Goal: Information Seeking & Learning: Learn about a topic

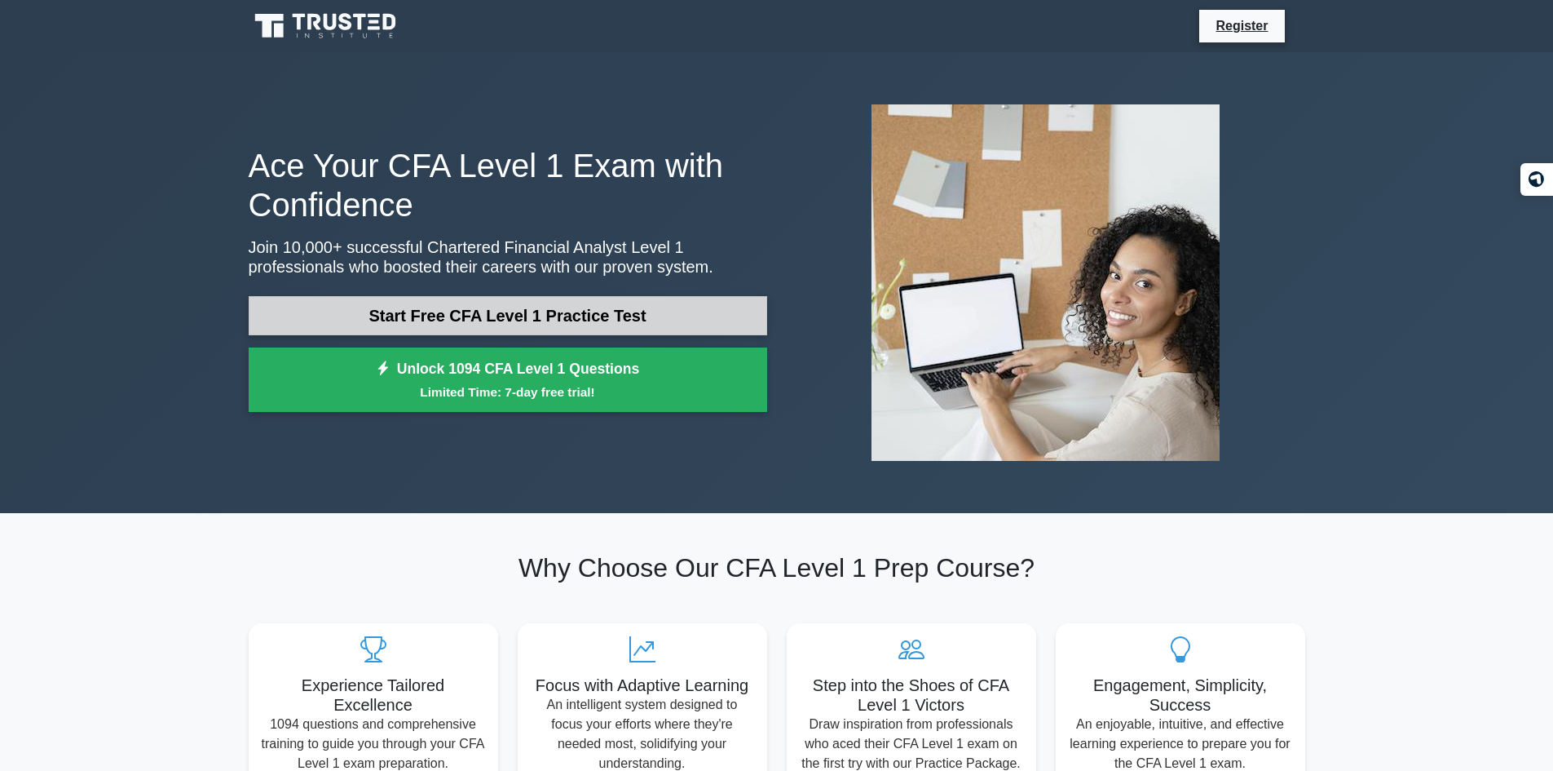
click at [501, 308] on link "Start Free CFA Level 1 Practice Test" at bounding box center [508, 315] width 519 height 39
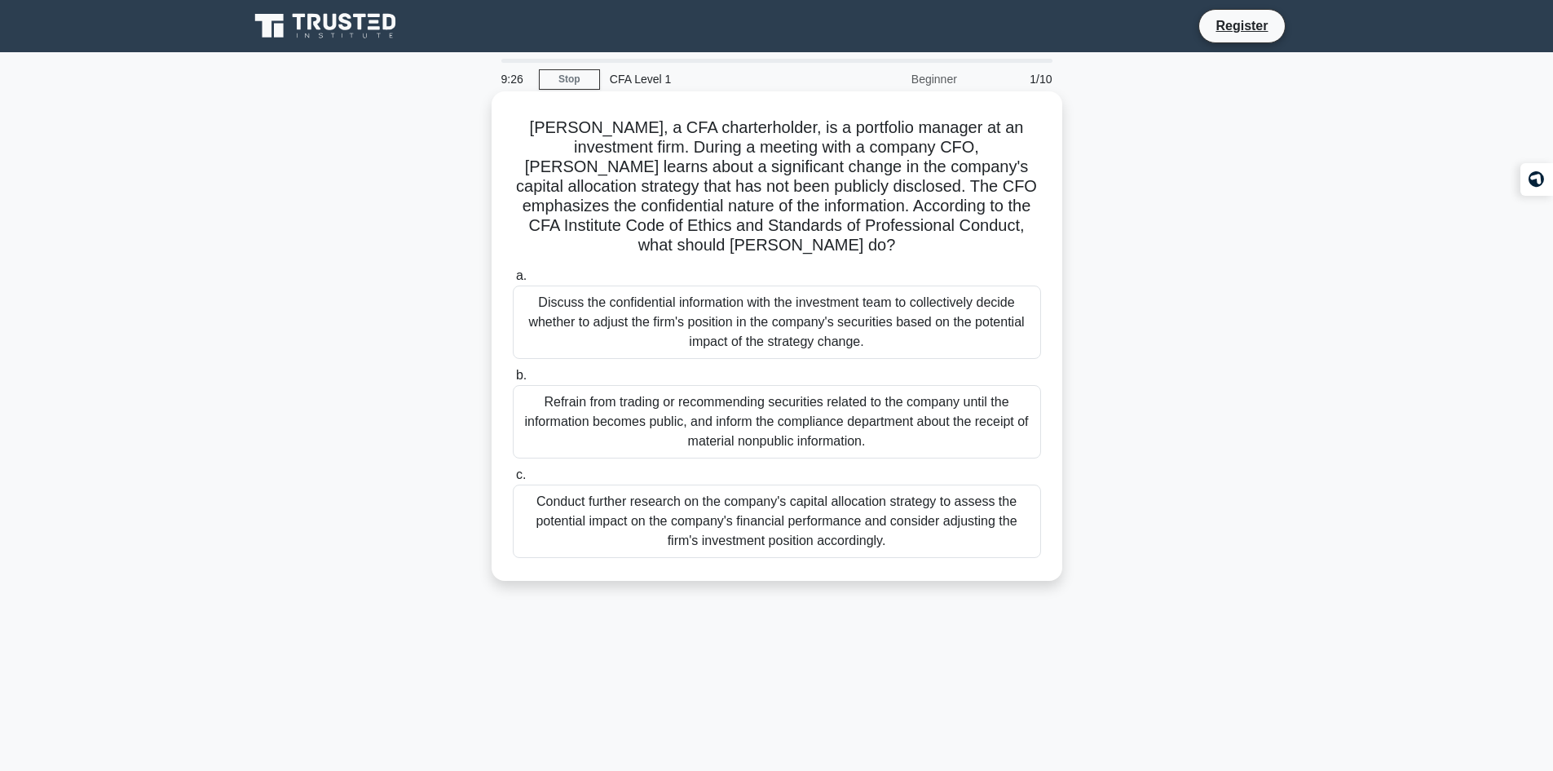
click at [573, 407] on div "Refrain from trading or recommending securities related to the company until th…" at bounding box center [777, 421] width 528 height 73
click at [513, 381] on input "b. Refrain from trading or recommending securities related to the company until…" at bounding box center [513, 375] width 0 height 11
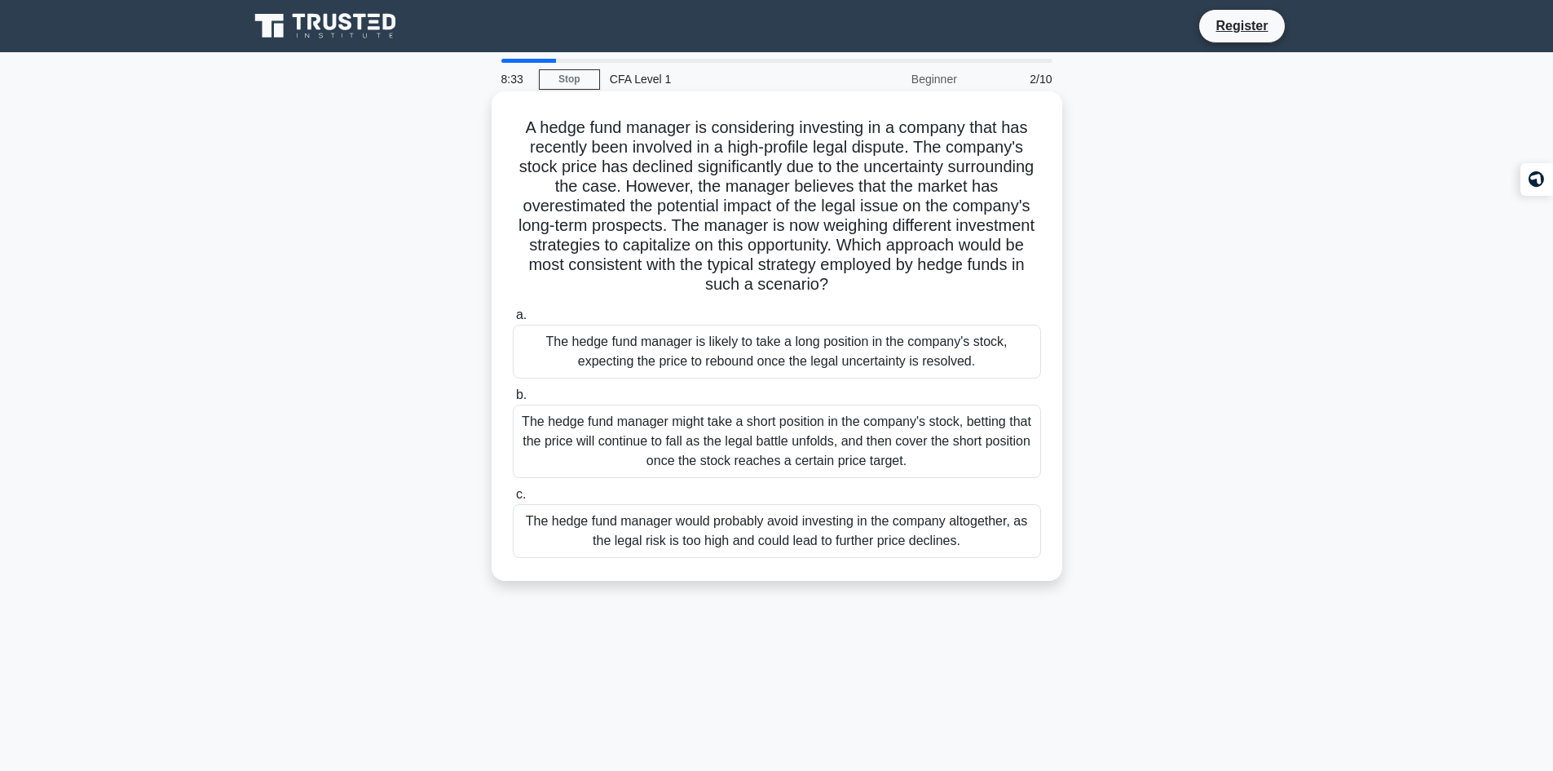
click at [917, 437] on div "The hedge fund manager might take a short position in the company's stock, bett…" at bounding box center [777, 440] width 528 height 73
click at [513, 400] on input "b. The hedge fund manager might take a short position in the company's stock, b…" at bounding box center [513, 395] width 0 height 11
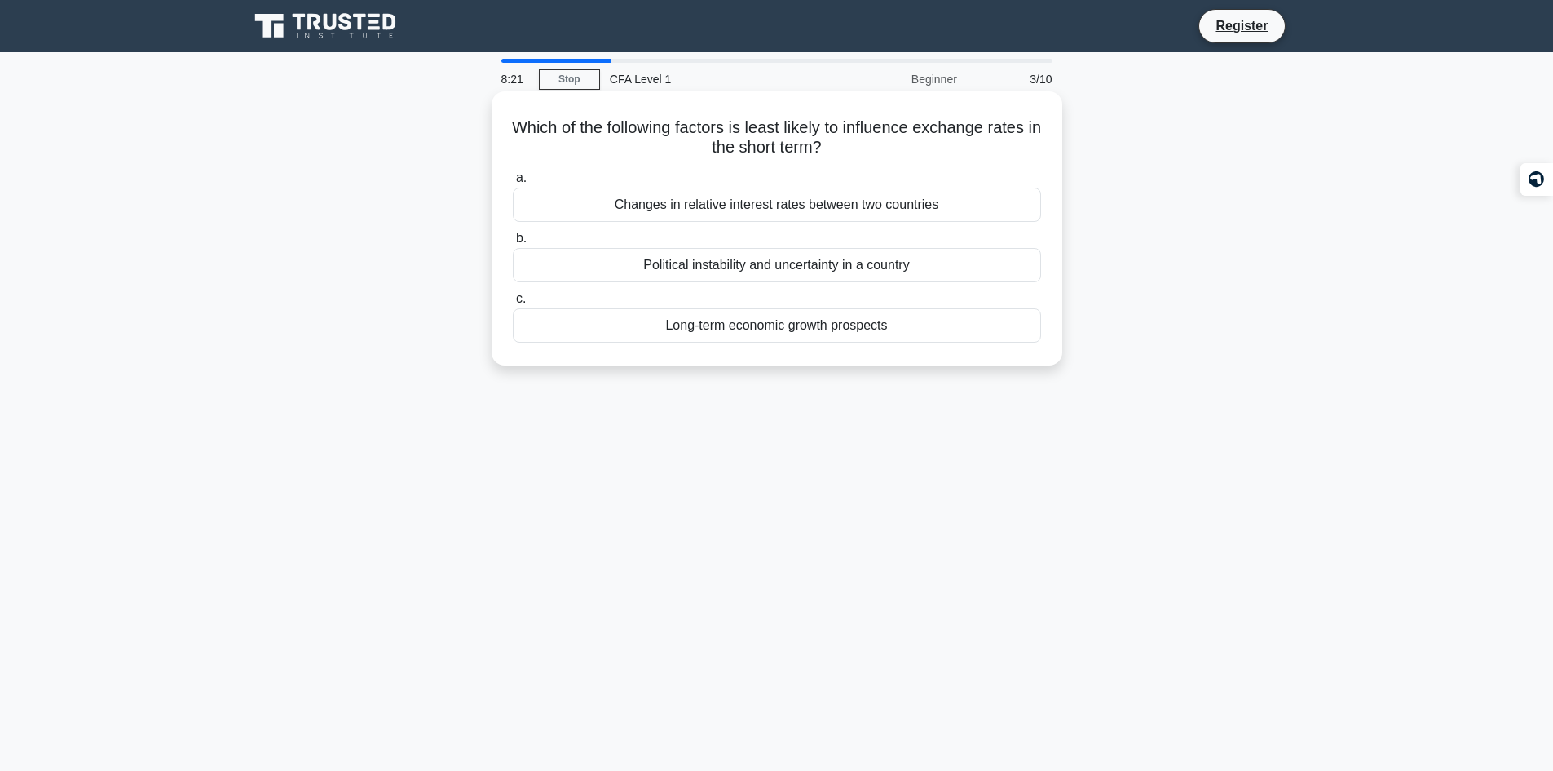
click at [926, 329] on div "Long-term economic growth prospects" at bounding box center [777, 325] width 528 height 34
click at [513, 304] on input "c. Long-term economic growth prospects" at bounding box center [513, 299] width 0 height 11
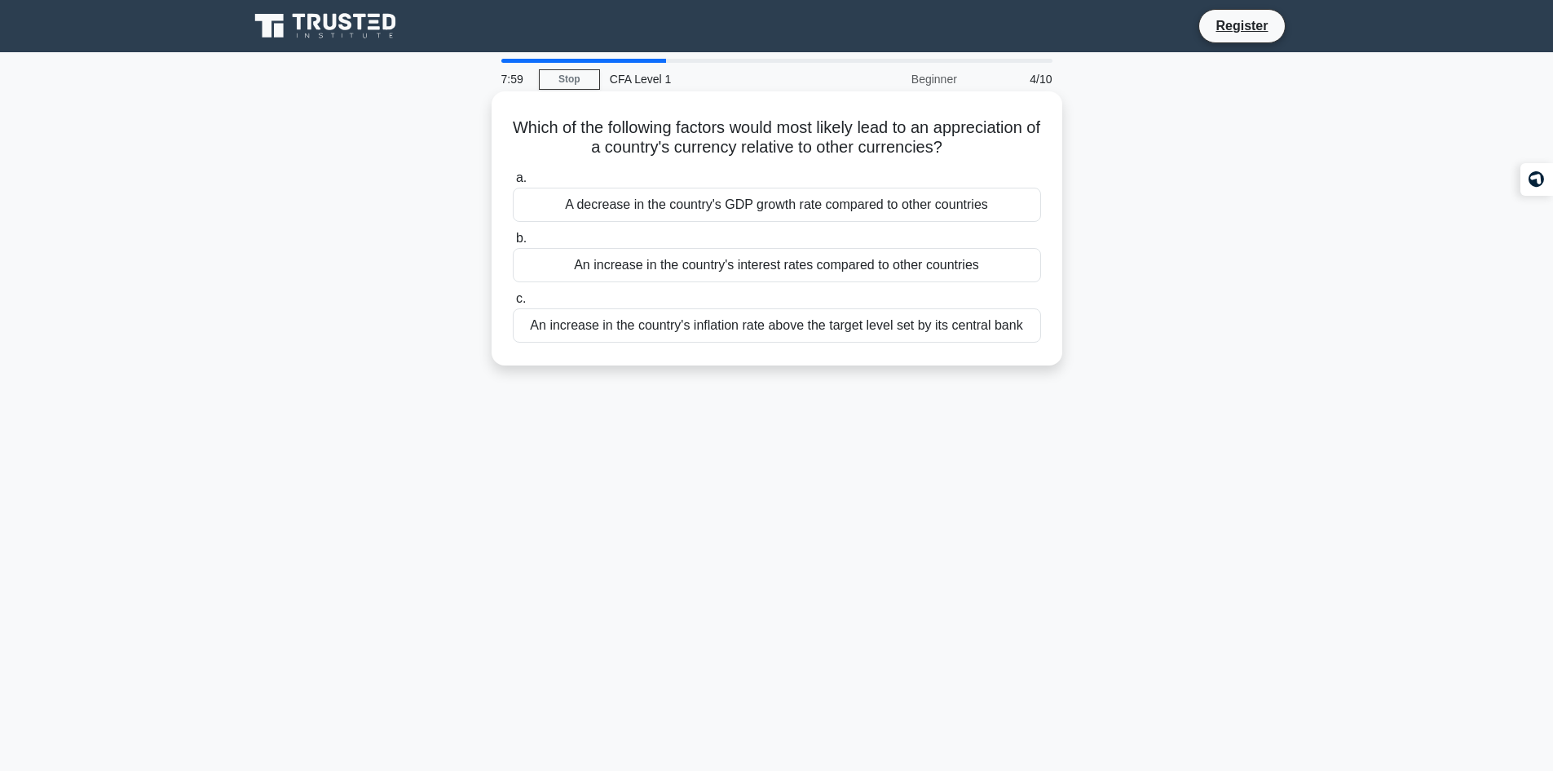
click at [778, 278] on div "An increase in the country's interest rates compared to other countries" at bounding box center [777, 265] width 528 height 34
click at [513, 244] on input "b. An increase in the country's interest rates compared to other countries" at bounding box center [513, 238] width 0 height 11
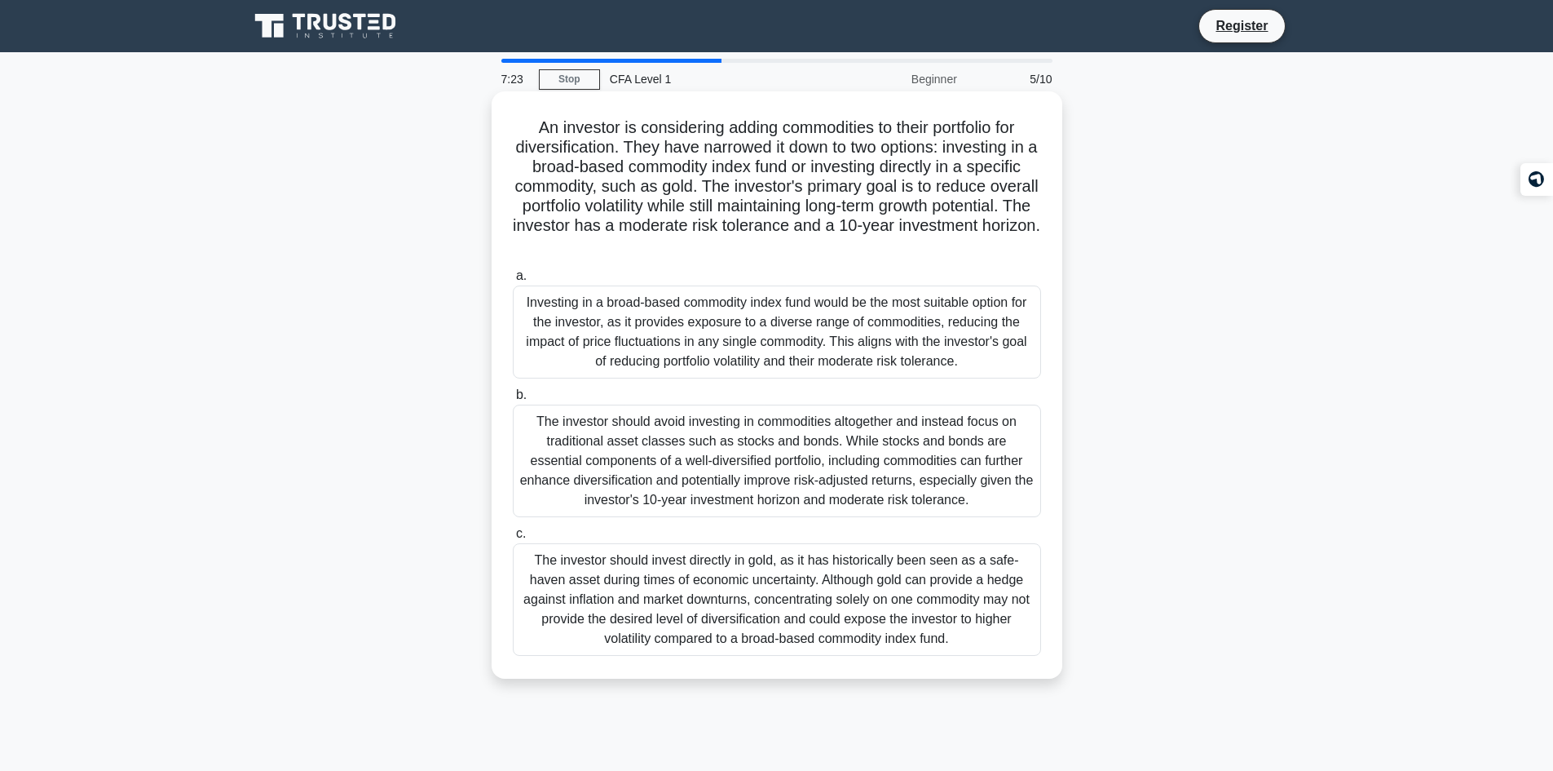
click at [630, 338] on div "Investing in a broad-based commodity index fund would be the most suitable opti…" at bounding box center [777, 331] width 528 height 93
click at [513, 281] on input "a. Investing in a broad-based commodity index fund would be the most suitable o…" at bounding box center [513, 276] width 0 height 11
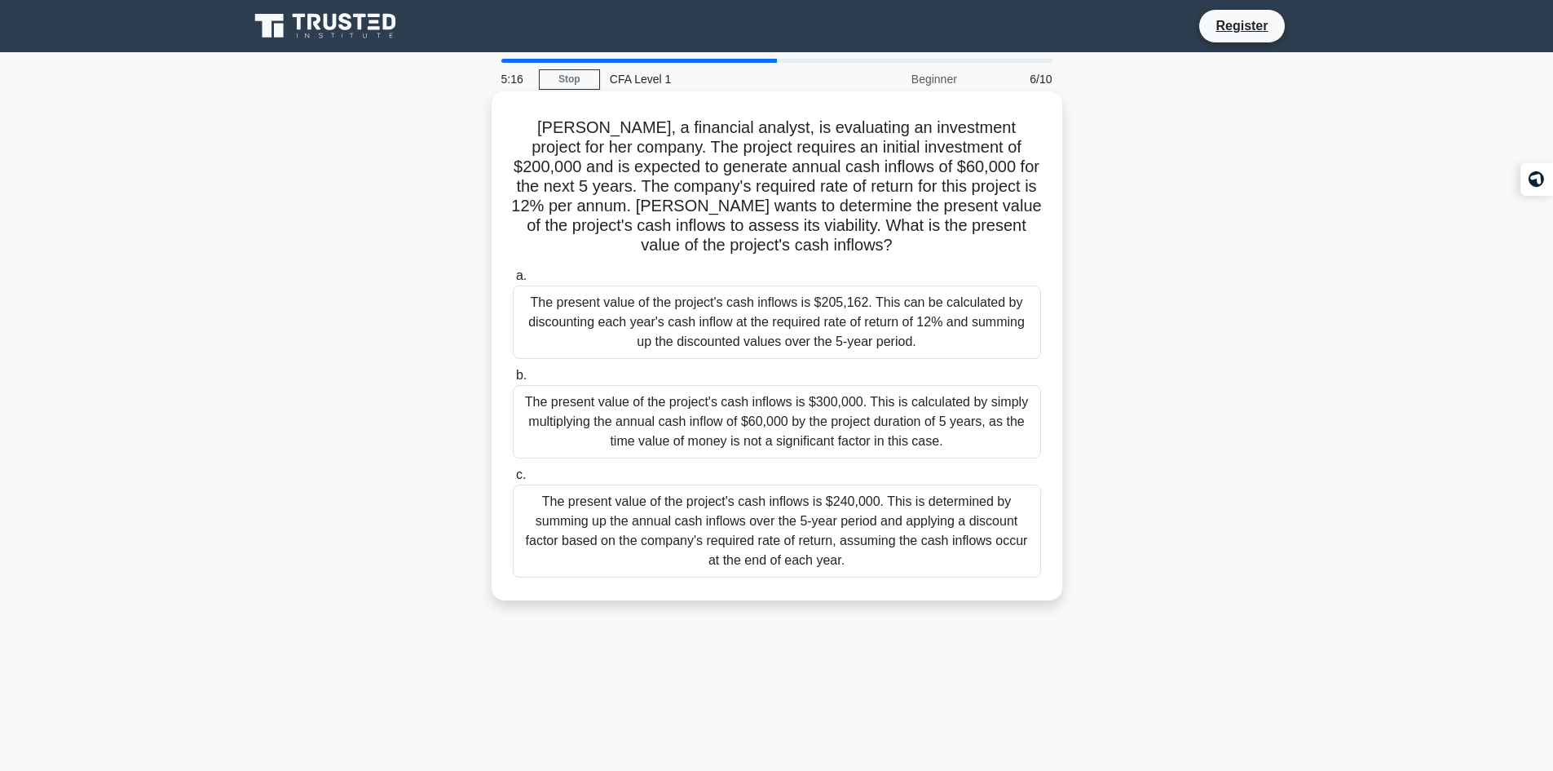
click at [912, 326] on div "The present value of the project's cash inflows is $205,162. This can be calcul…" at bounding box center [777, 321] width 528 height 73
click at [513, 281] on input "a. The present value of the project's cash inflows is $205,162. This can be cal…" at bounding box center [513, 276] width 0 height 11
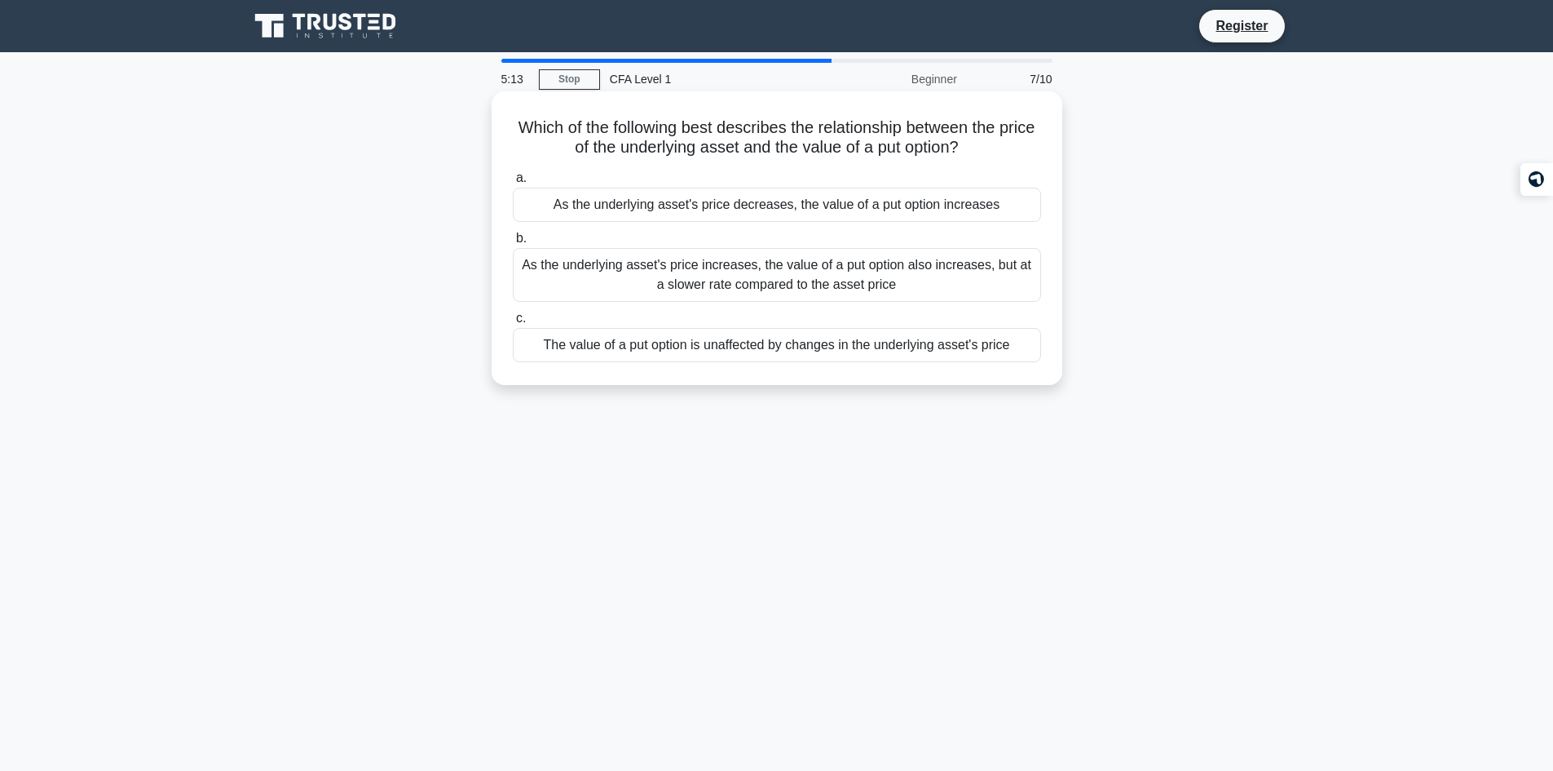
click at [901, 126] on h5 "Which of the following best describes the relationship between the price of the…" at bounding box center [777, 137] width 532 height 41
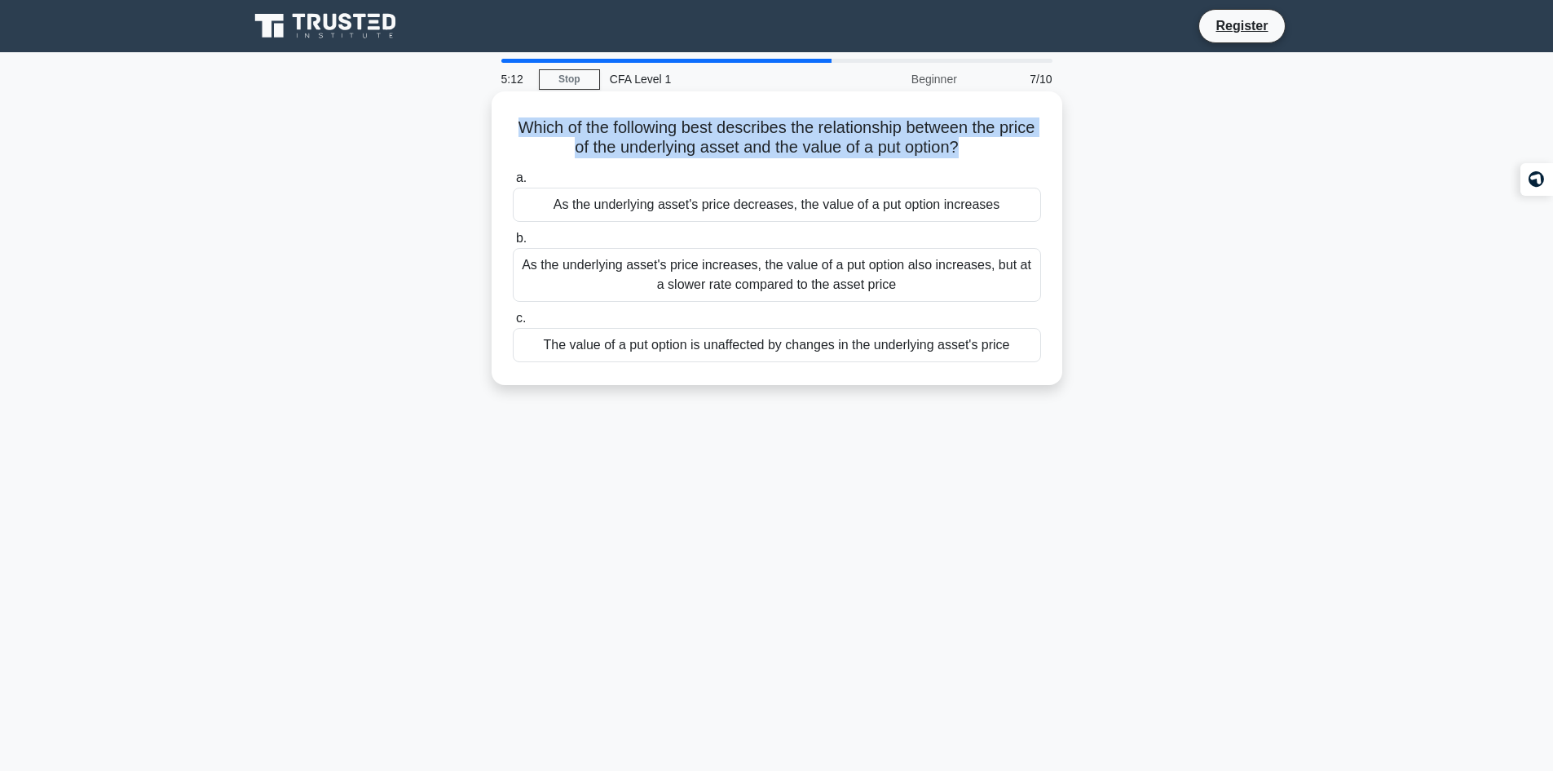
click at [901, 126] on h5 "Which of the following best describes the relationship between the price of the…" at bounding box center [777, 137] width 532 height 41
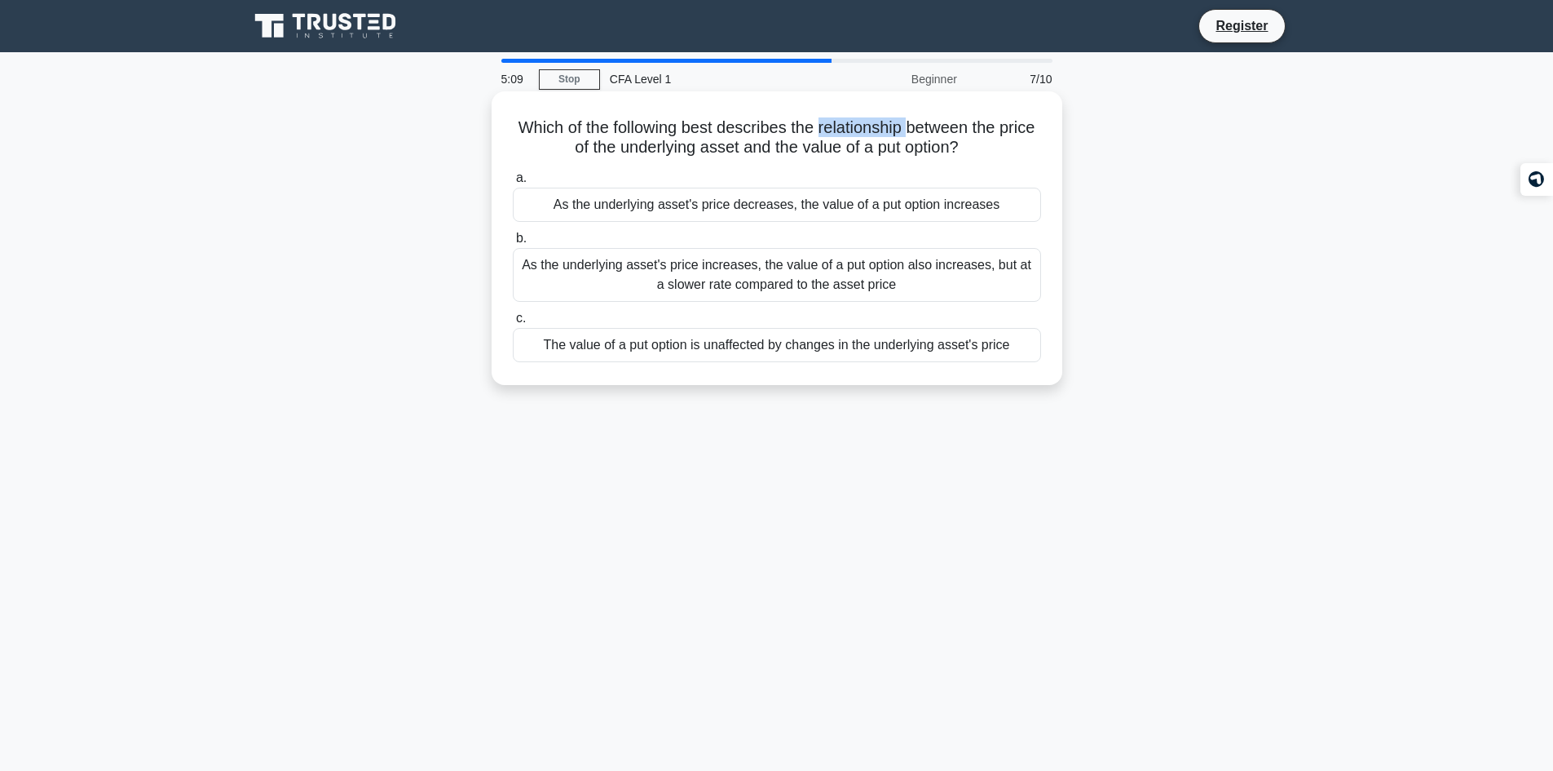
click at [901, 126] on h5 "Which of the following best describes the relationship between the price of the…" at bounding box center [777, 137] width 532 height 41
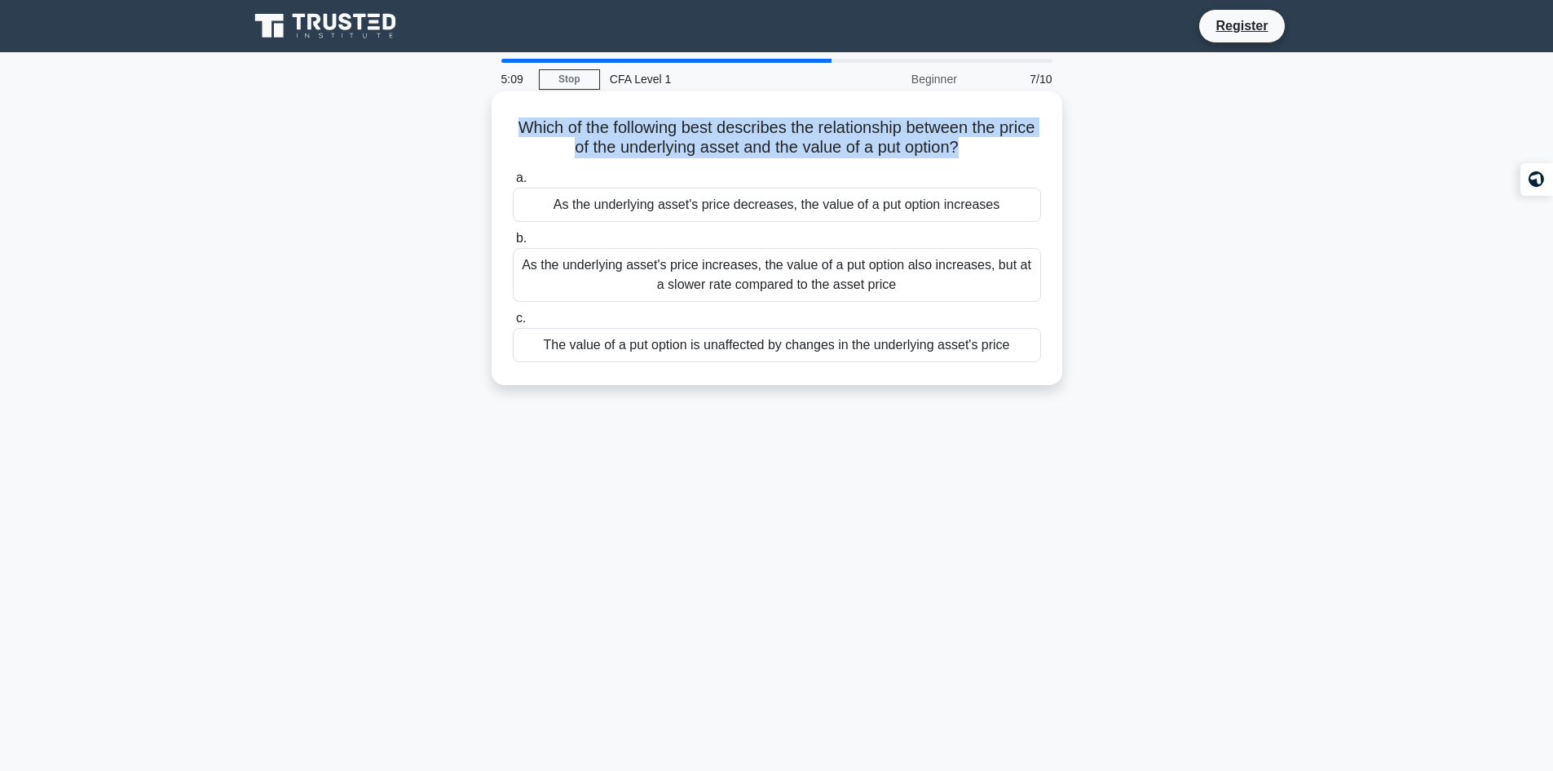
click at [901, 126] on h5 "Which of the following best describes the relationship between the price of the…" at bounding box center [777, 137] width 532 height 41
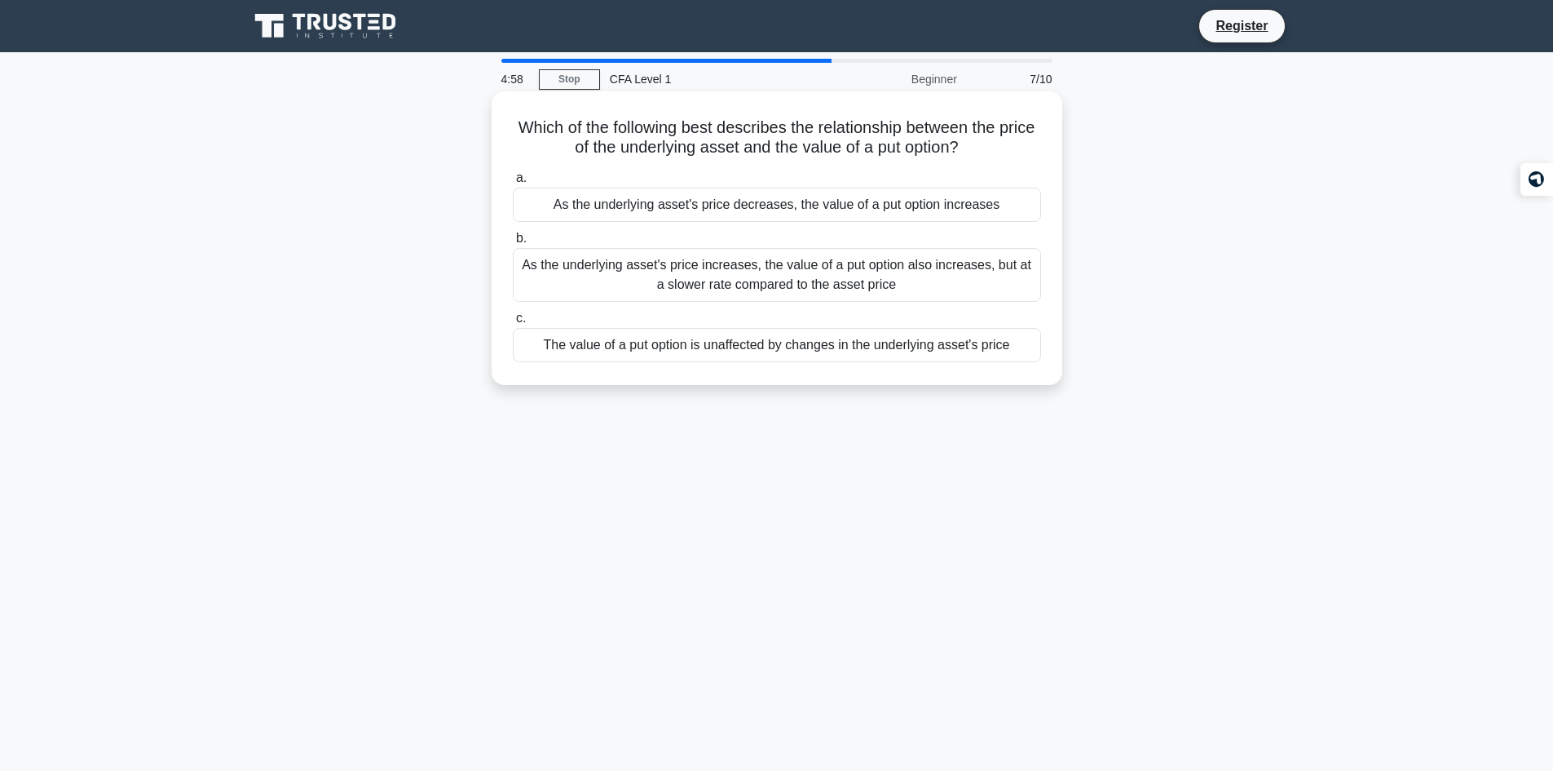
click at [691, 205] on div "As the underlying asset's price decreases, the value of a put option increases" at bounding box center [777, 205] width 528 height 34
click at [513, 183] on input "a. As the underlying asset's price decreases, the value of a put option increas…" at bounding box center [513, 178] width 0 height 11
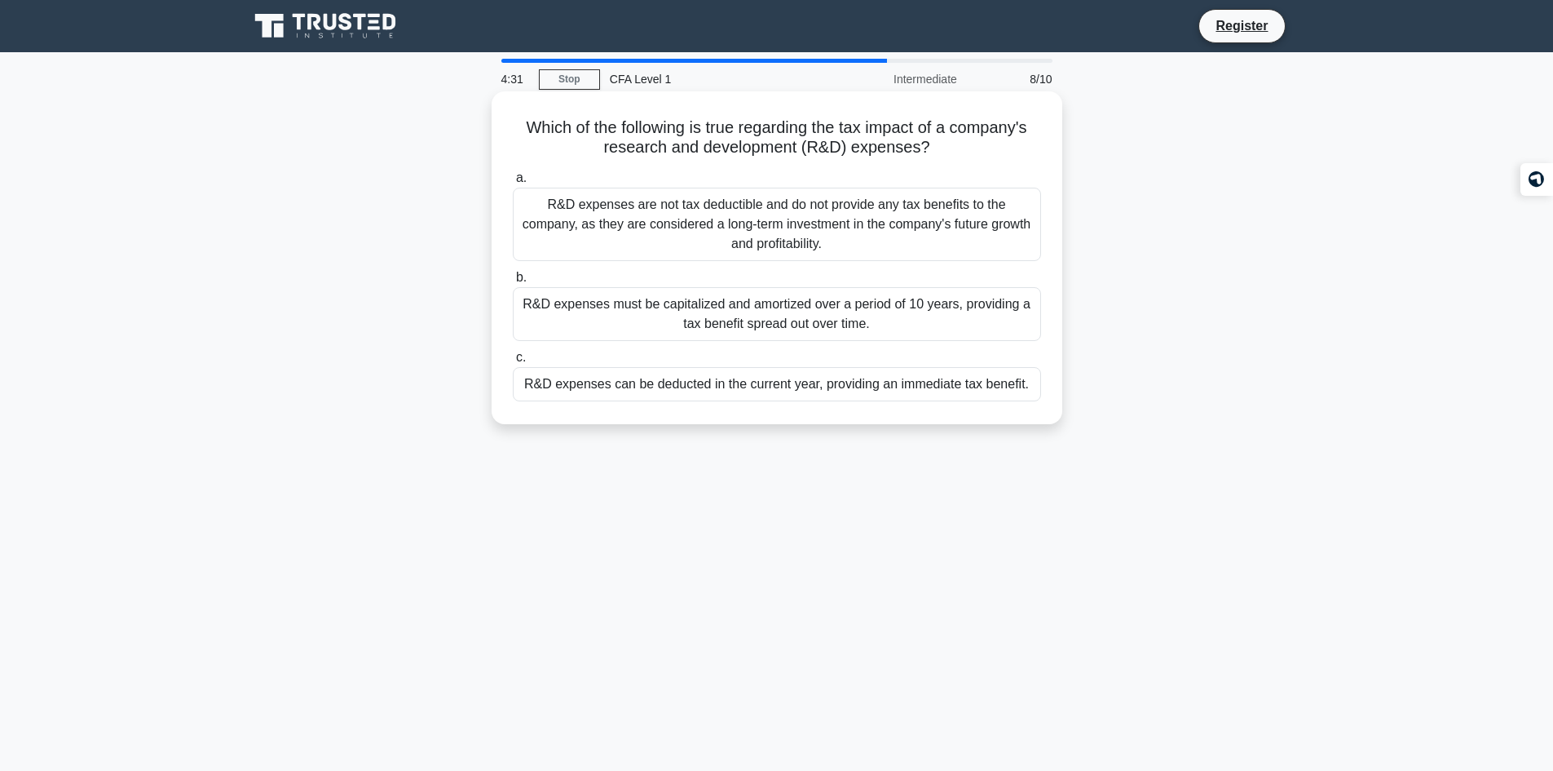
click at [770, 384] on div "R&D expenses can be deducted in the current year, providing an immediate tax be…" at bounding box center [777, 384] width 528 height 34
click at [513, 363] on input "c. R&D expenses can be deducted in the current year, providing an immediate tax…" at bounding box center [513, 357] width 0 height 11
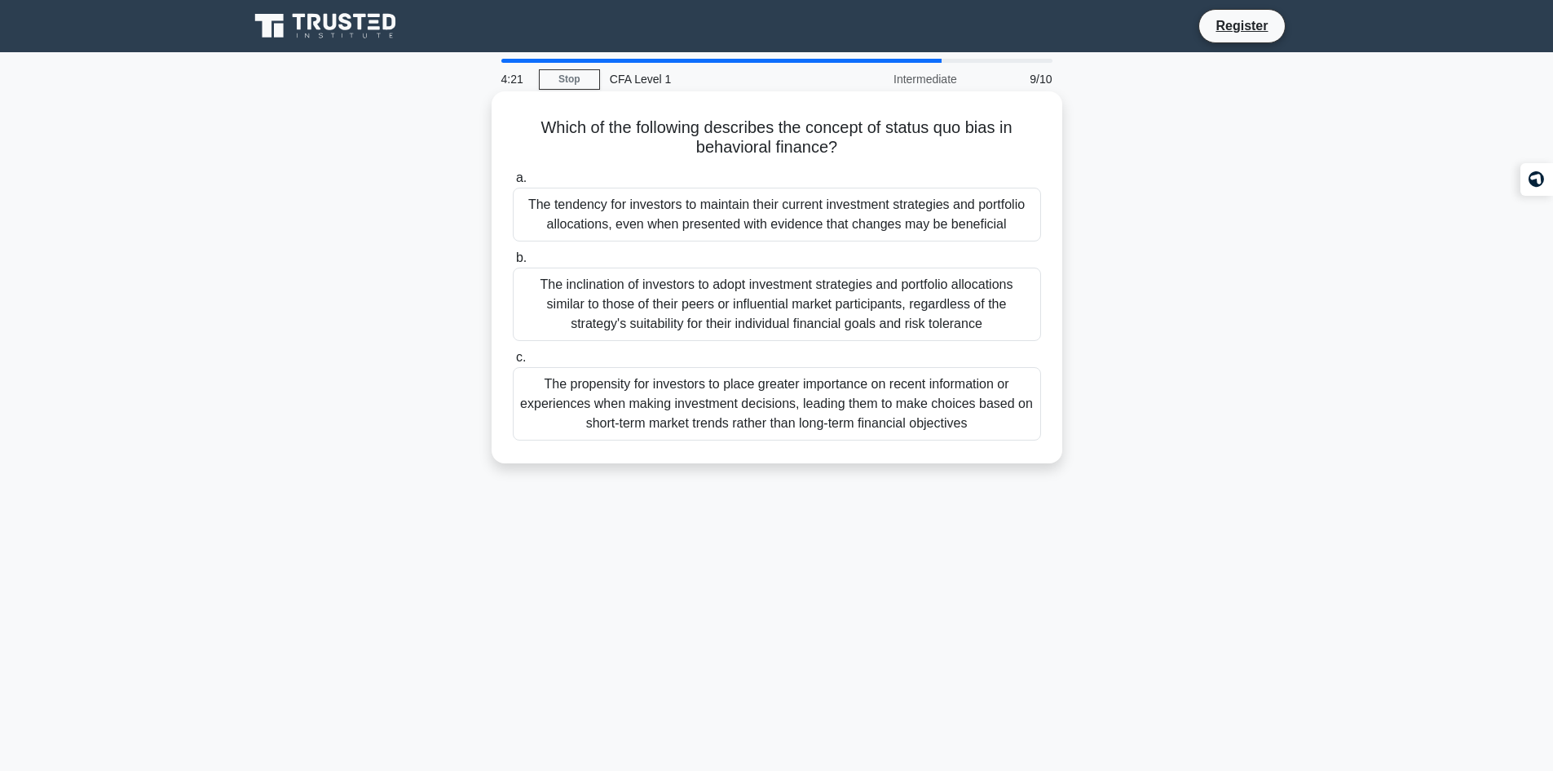
click at [727, 224] on div "The tendency for investors to maintain their current investment strategies and …" at bounding box center [777, 215] width 528 height 54
click at [513, 183] on input "a. The tendency for investors to maintain their current investment strategies a…" at bounding box center [513, 178] width 0 height 11
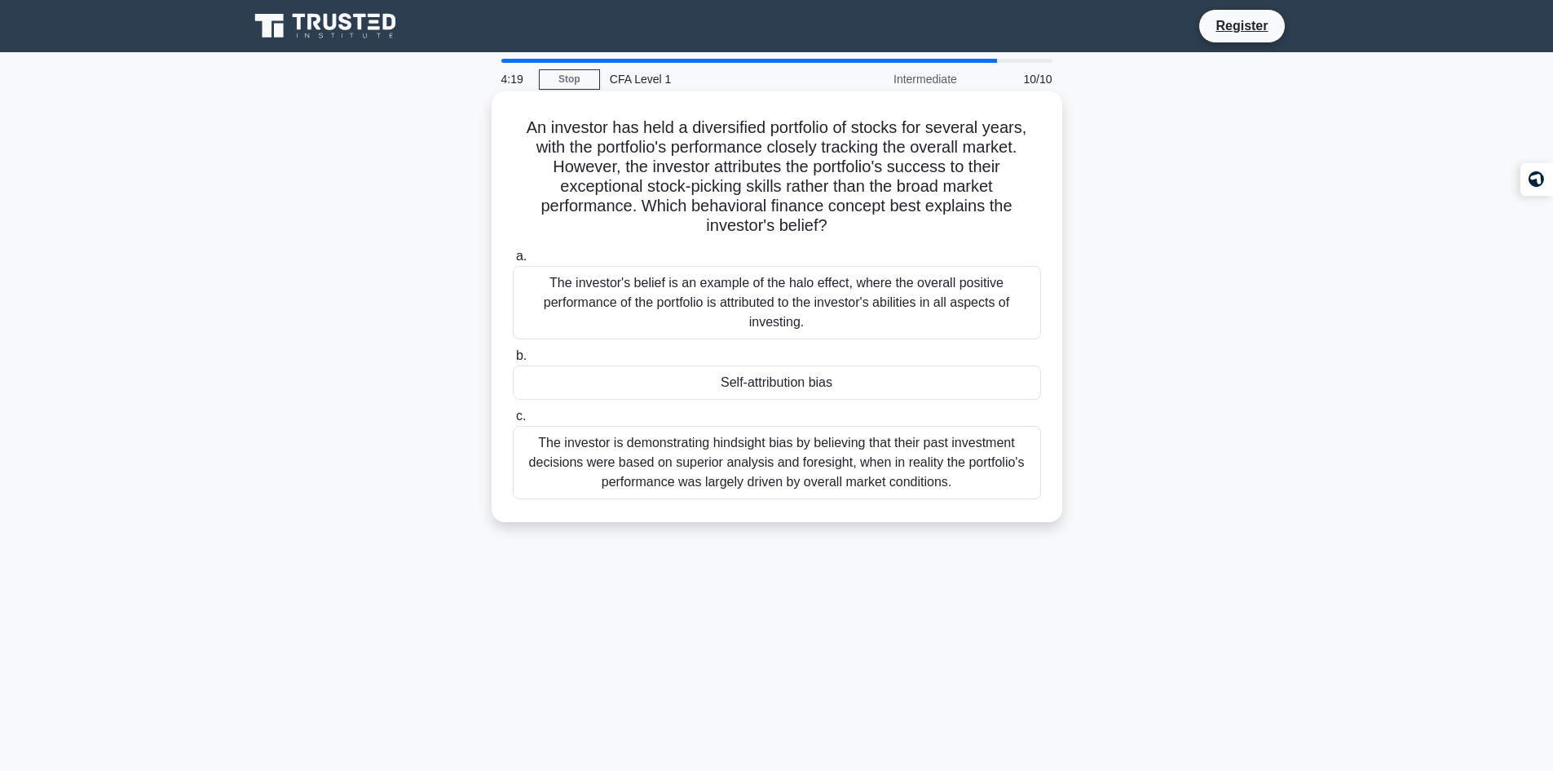
click at [705, 129] on h5 "An investor has held a diversified portfolio of stocks for several years, with …" at bounding box center [777, 176] width 532 height 119
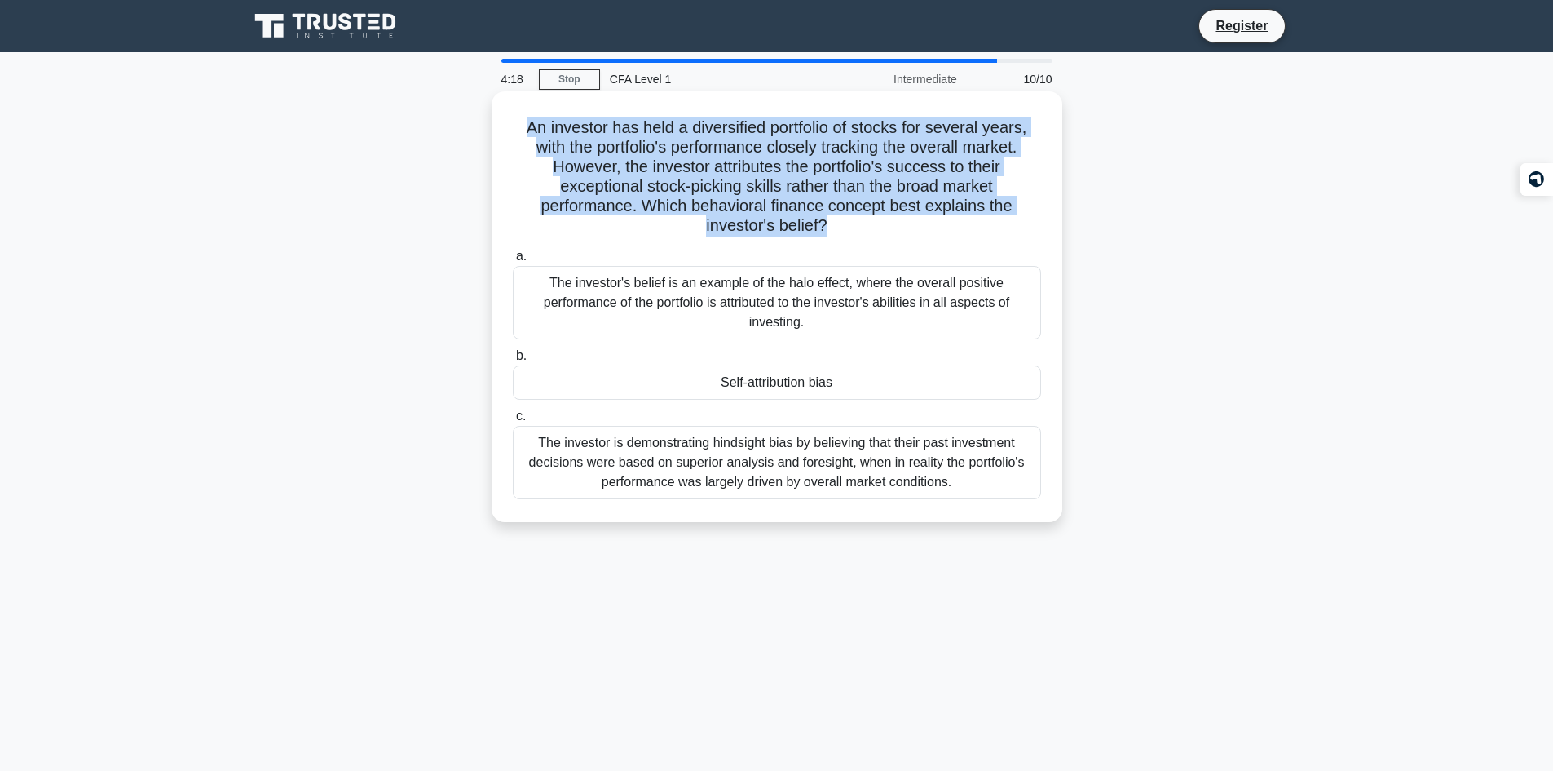
click at [705, 129] on h5 "An investor has held a diversified portfolio of stocks for several years, with …" at bounding box center [777, 176] width 532 height 119
click at [705, 144] on h5 "An investor has held a diversified portfolio of stocks for several years, with …" at bounding box center [777, 176] width 532 height 119
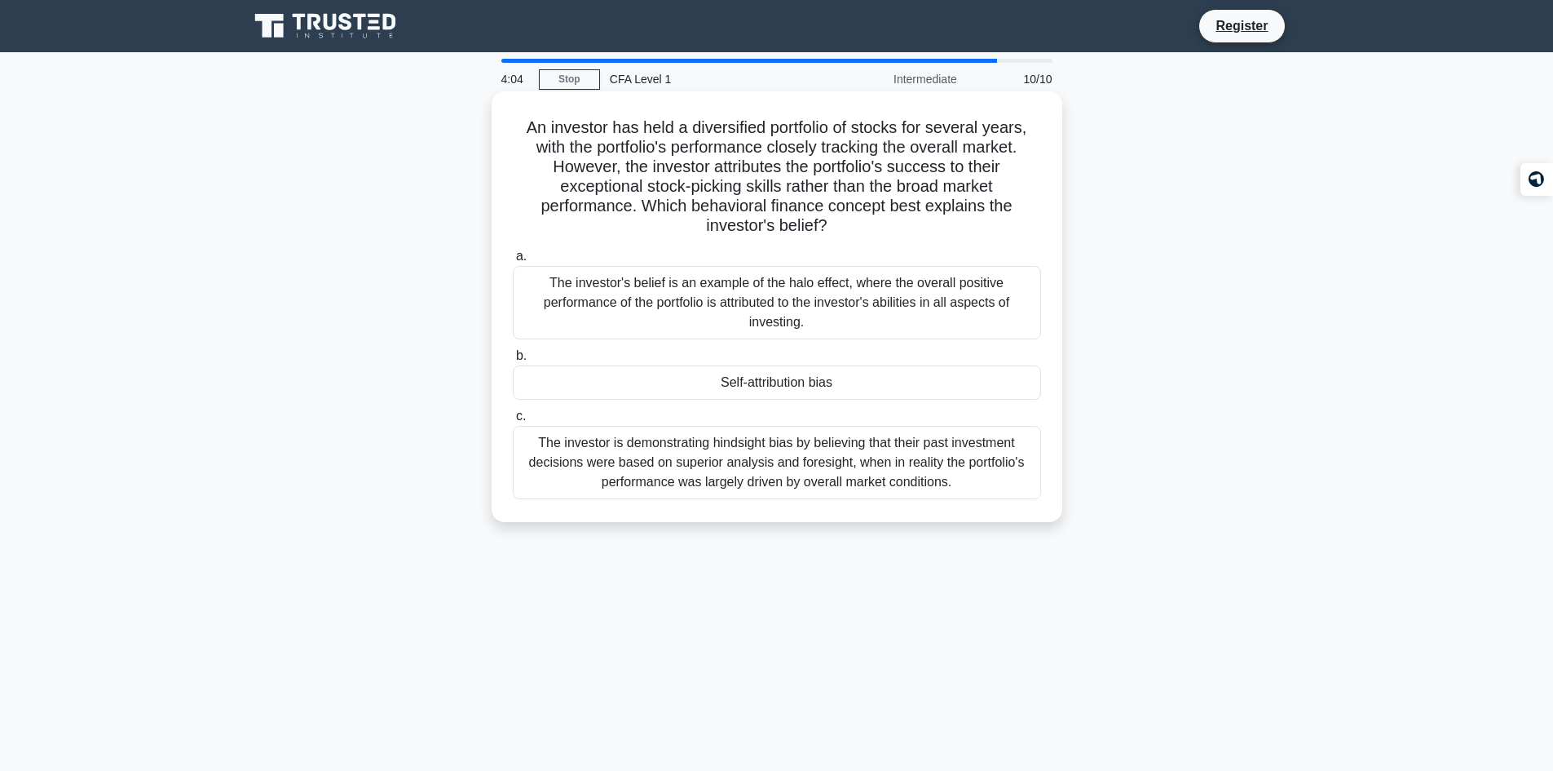
click at [623, 386] on div "Self-attribution bias" at bounding box center [777, 382] width 528 height 34
click at [513, 361] on input "b. Self-attribution bias" at bounding box center [513, 356] width 0 height 11
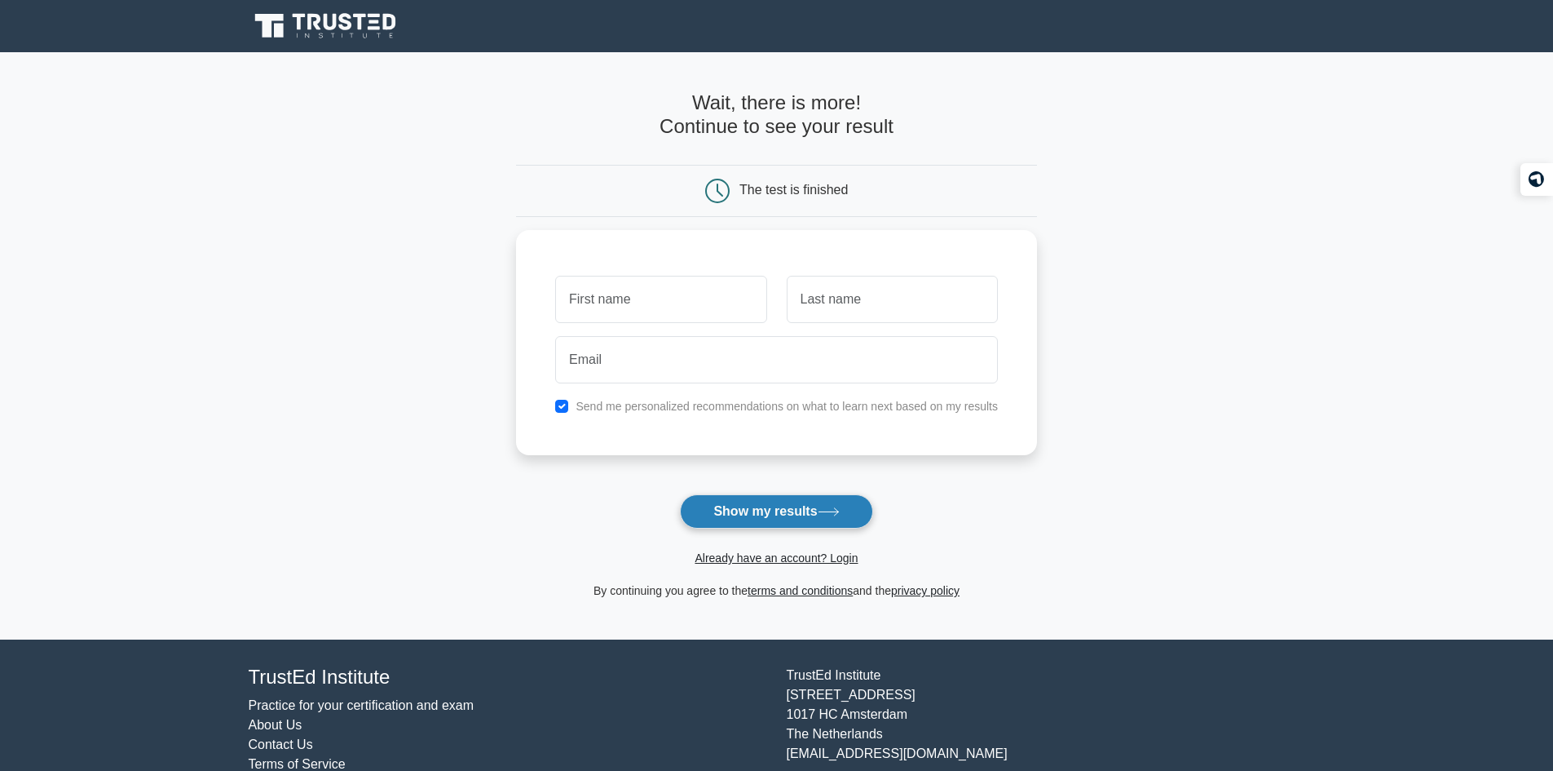
click at [746, 505] on button "Show my results" at bounding box center [776, 511] width 192 height 34
click at [673, 285] on input "text" at bounding box center [660, 295] width 211 height 47
type input "Roshan"
type input "R"
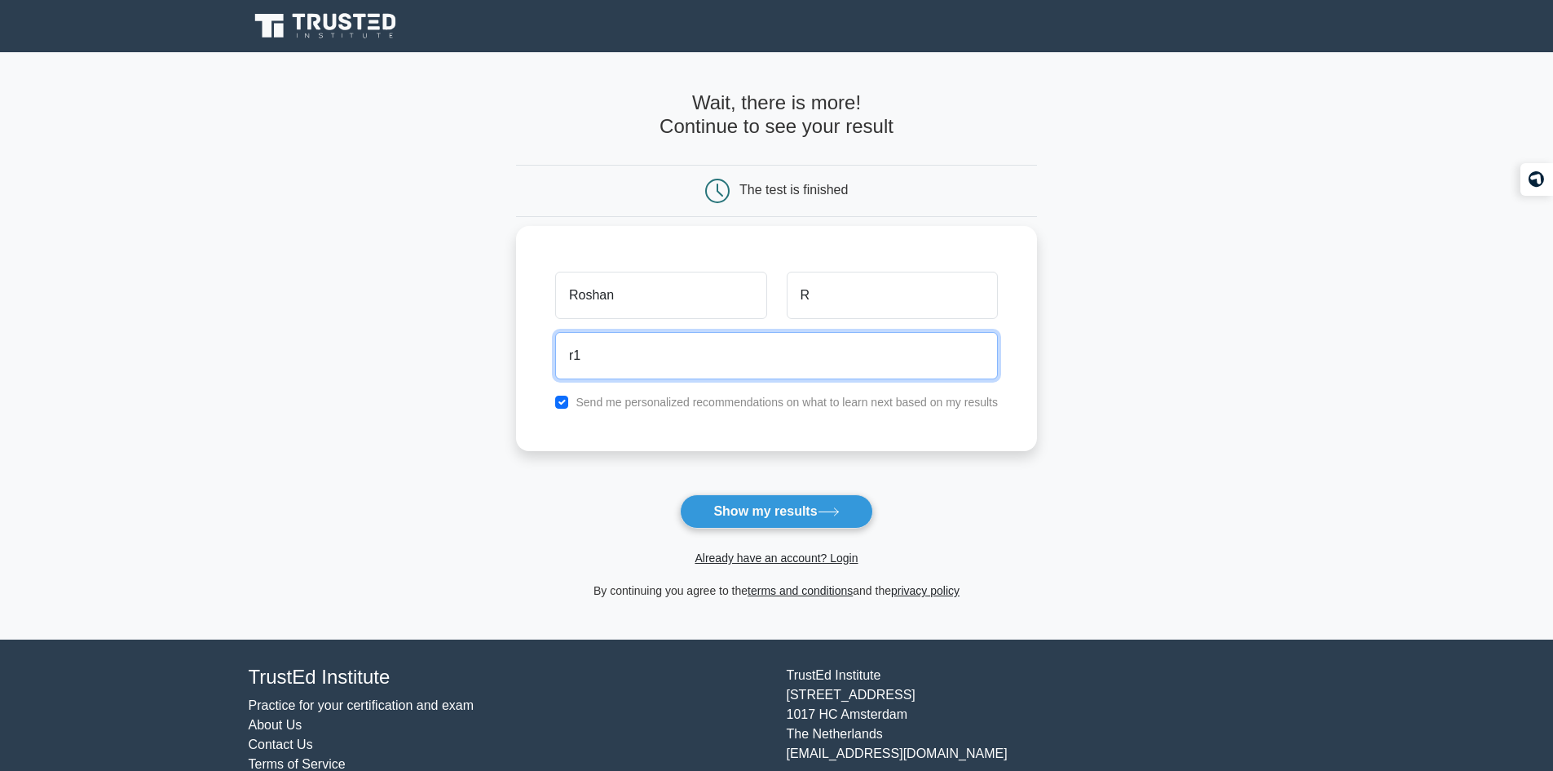
type input "[EMAIL_ADDRESS][DOMAIN_NAME]"
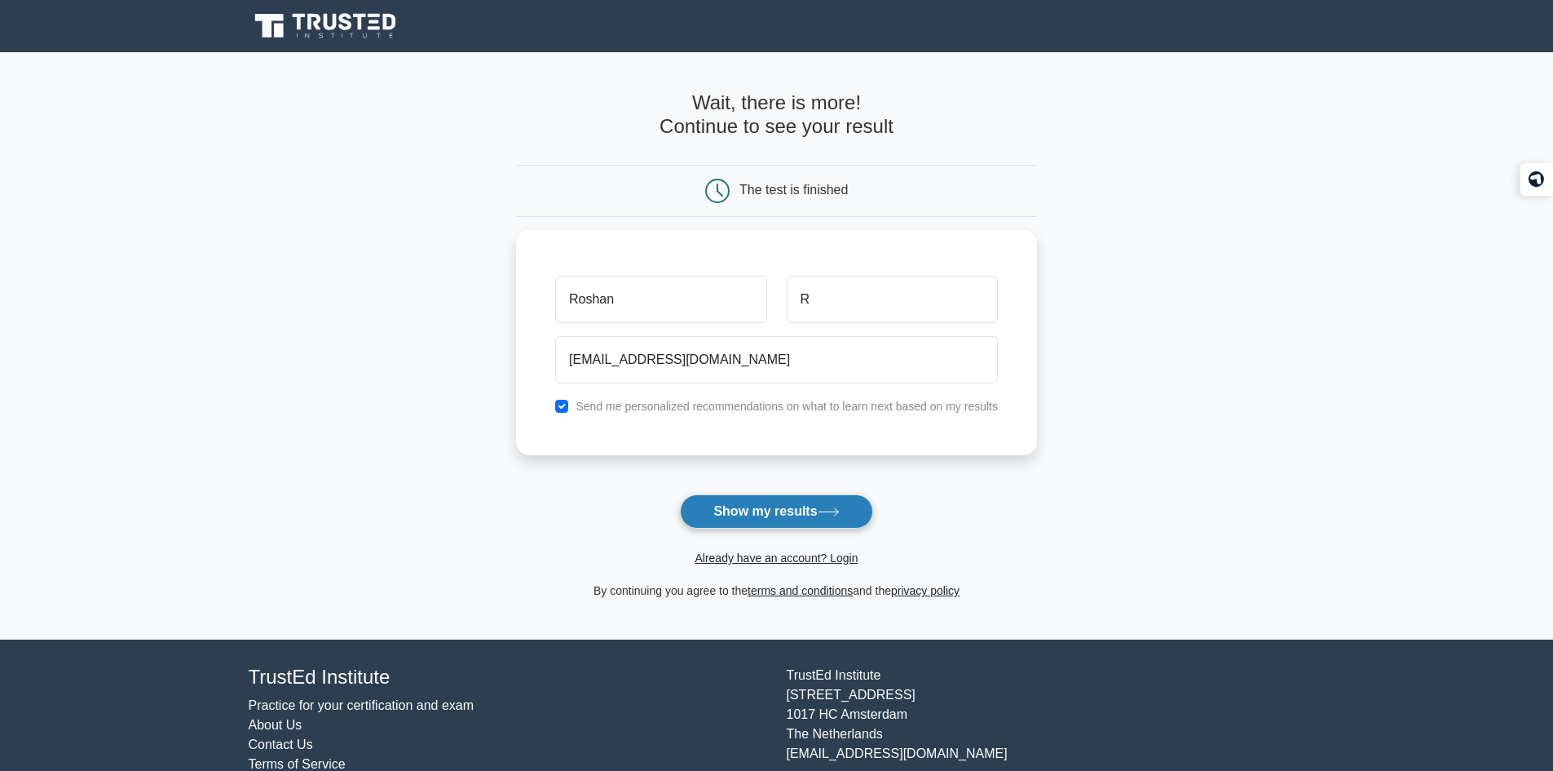
click at [752, 512] on button "Show my results" at bounding box center [776, 511] width 192 height 34
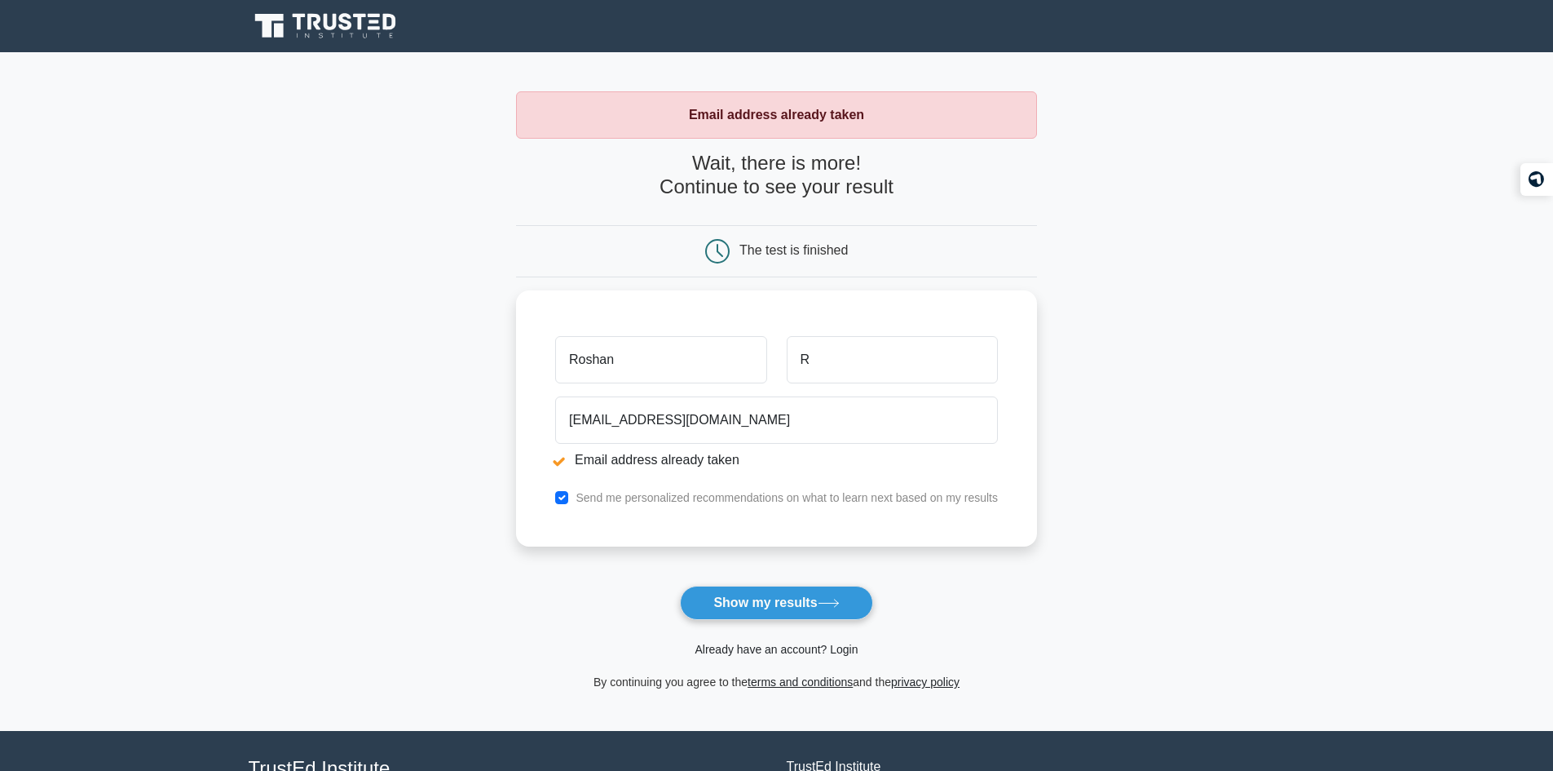
click at [760, 645] on link "Already have an account? Login" at bounding box center [776, 649] width 163 height 13
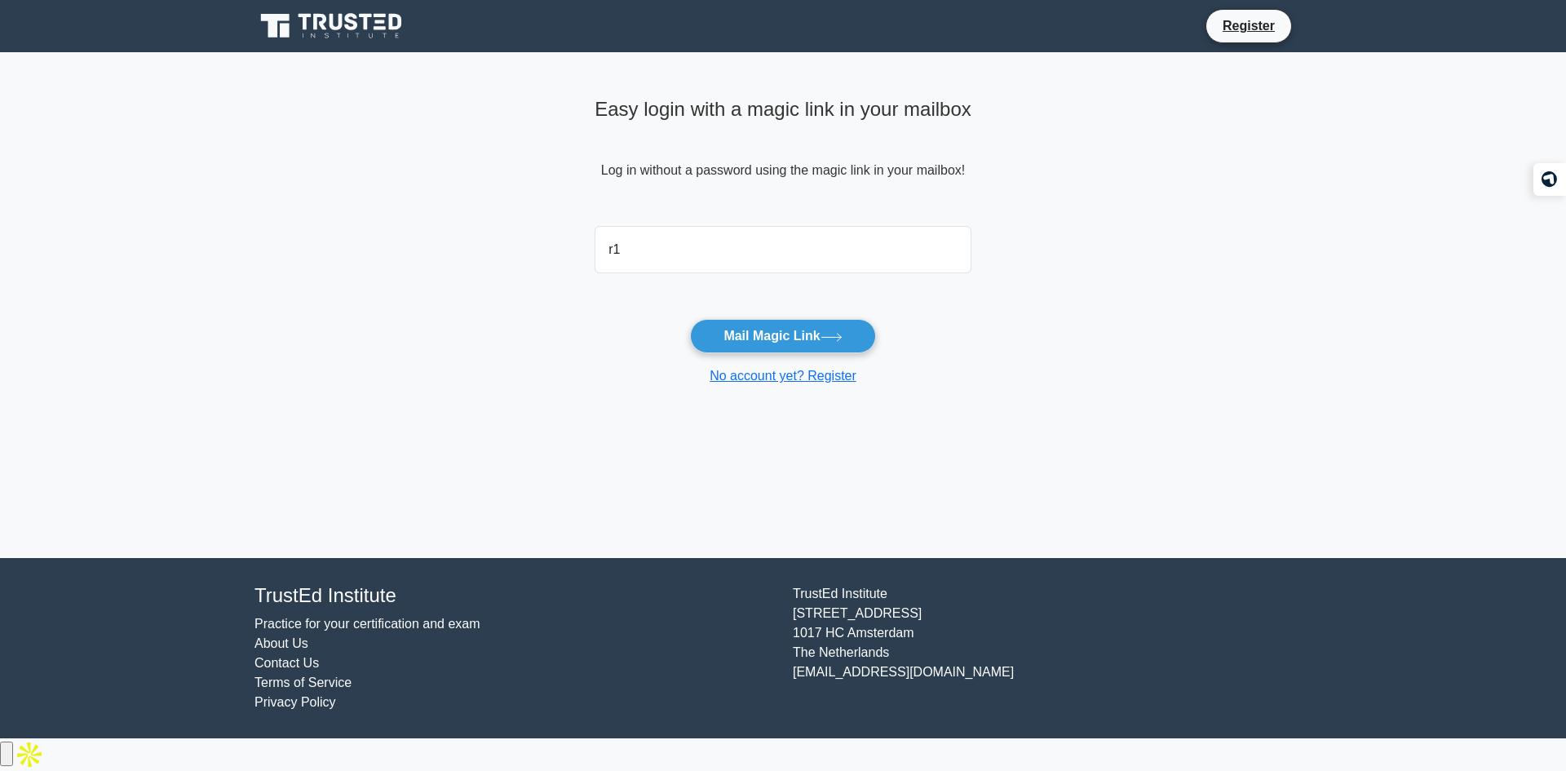
type input "[EMAIL_ADDRESS][DOMAIN_NAME]"
drag, startPoint x: 751, startPoint y: 316, endPoint x: 764, endPoint y: 344, distance: 30.6
click at [764, 344] on form "[EMAIL_ADDRESS][DOMAIN_NAME] Mail Magic Link No account yet? Register" at bounding box center [782, 302] width 377 height 166
click at [764, 344] on button "Mail Magic Link" at bounding box center [782, 336] width 185 height 34
